Goal: Task Accomplishment & Management: Complete application form

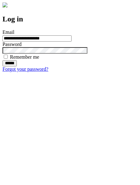
type input "**********"
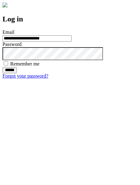
click at [17, 73] on input "******" at bounding box center [9, 70] width 14 height 6
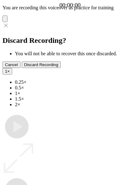
type input "**********"
